Goal: Transaction & Acquisition: Register for event/course

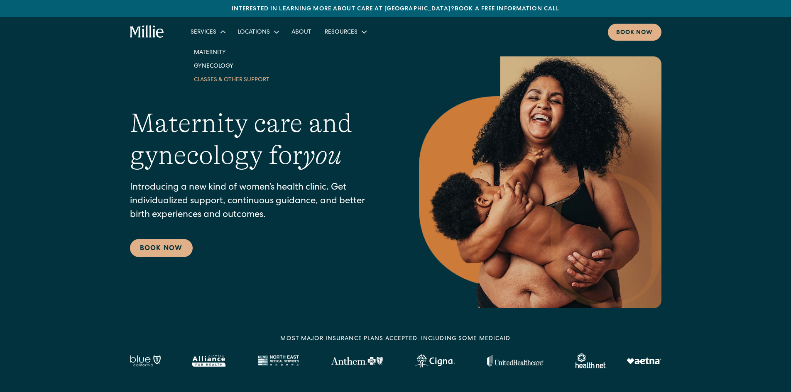
click at [220, 76] on link "Classes & Other Support" at bounding box center [231, 80] width 89 height 14
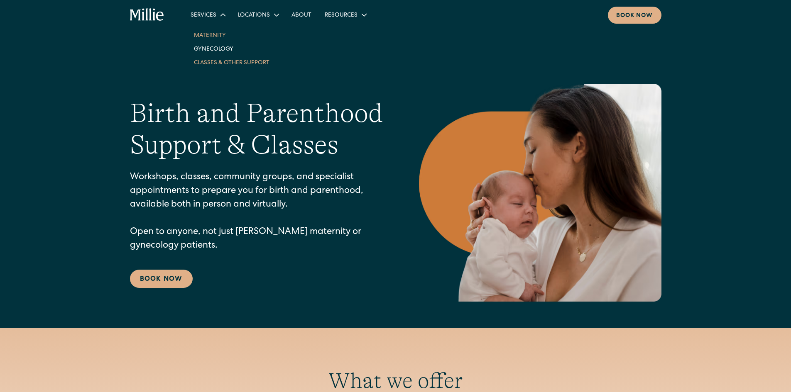
click at [211, 32] on link "Maternity" at bounding box center [231, 35] width 89 height 14
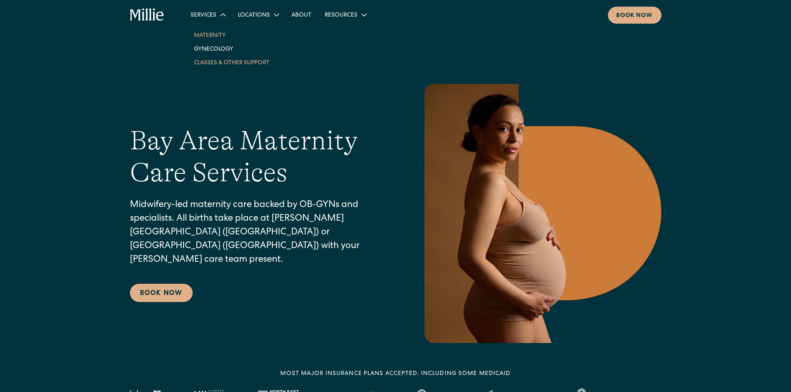
click at [216, 63] on link "Classes & Other Support" at bounding box center [231, 63] width 89 height 14
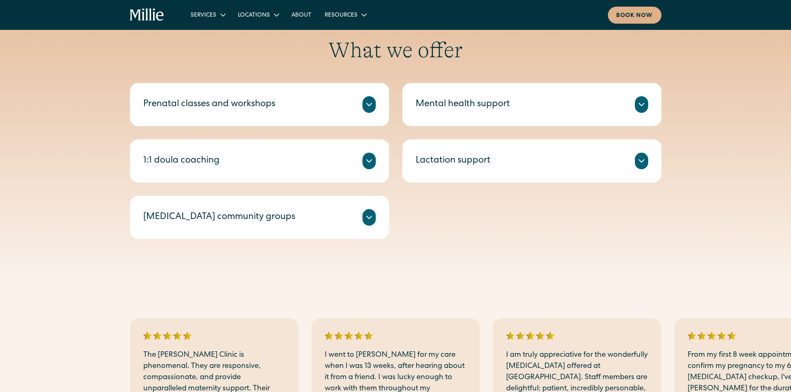
scroll to position [332, 0]
click at [88, 277] on div "What we offer Prenatal classes and workshops Millie’s prenatal classes and work…" at bounding box center [395, 136] width 791 height 281
click at [227, 105] on div "Prenatal classes and workshops" at bounding box center [209, 104] width 132 height 14
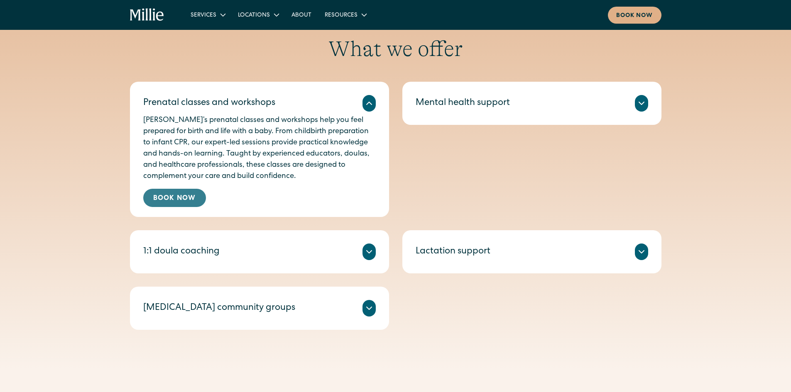
click at [161, 198] on link "Book Now" at bounding box center [174, 198] width 63 height 18
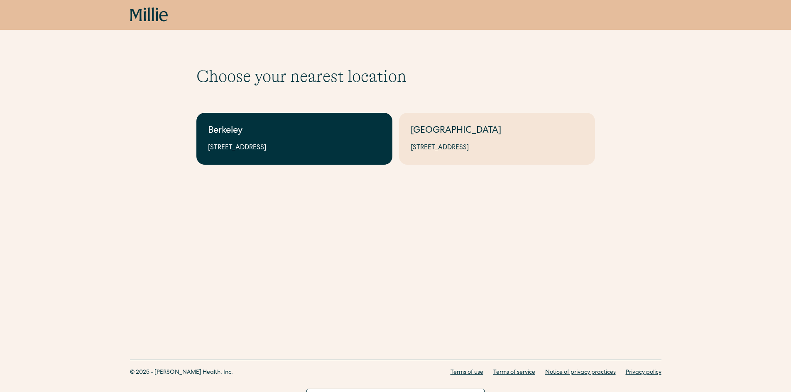
click at [308, 135] on div "Berkeley" at bounding box center [294, 132] width 173 height 14
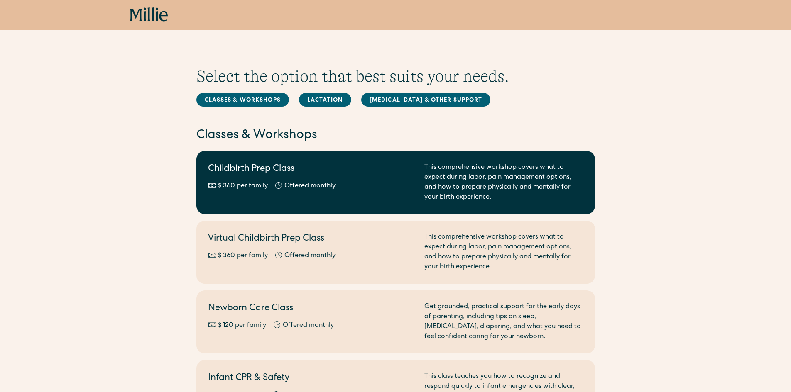
click at [471, 185] on div "This comprehensive workshop covers what to expect during labor, pain management…" at bounding box center [503, 183] width 159 height 40
